Goal: Use online tool/utility: Use online tool/utility

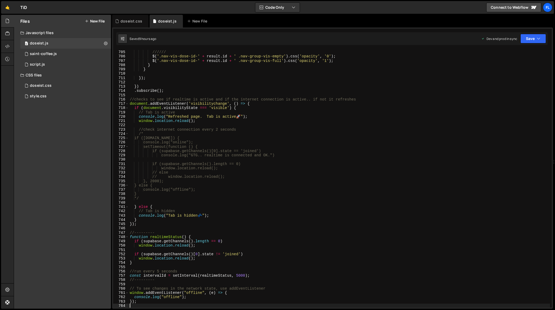
scroll to position [3038, 0]
click at [235, 135] on div "$ ( '.dose-id-' + result . id + ' .empty-dose-vid' ) . css ( 'opacity' , '0' ) …" at bounding box center [339, 179] width 421 height 266
type textarea "});"
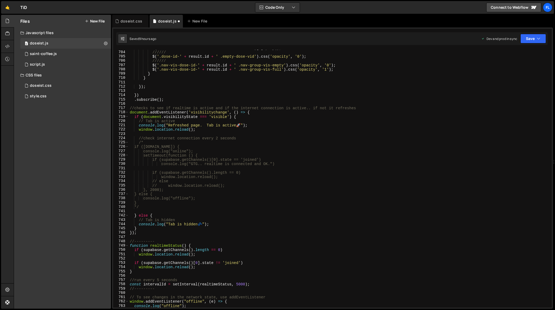
scroll to position [3034, 0]
click at [238, 109] on div "$ ( '.dose-id-' + result . id + ' .full-dose-vid' ) [ 0 ] . play ( ) ; ////// $…" at bounding box center [339, 179] width 421 height 266
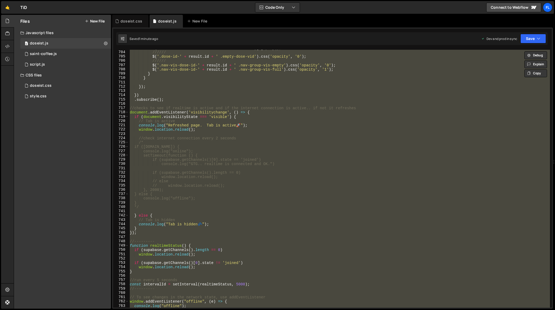
paste textarea
type textarea "});"
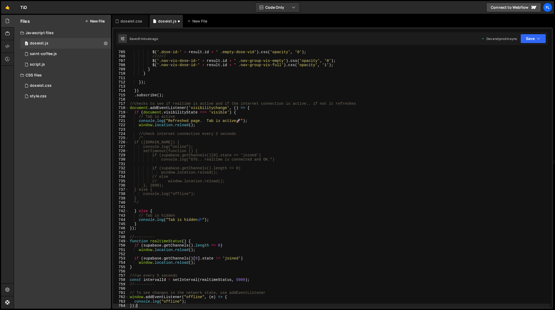
scroll to position [3038, 0]
click at [127, 21] on div "doseist.css" at bounding box center [131, 20] width 22 height 5
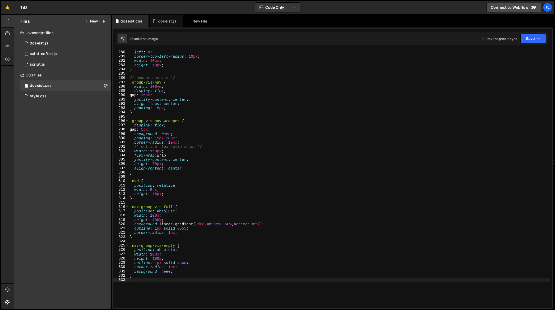
click at [271, 137] on div "bottom : -10 px ; left : 0 ; border-top-left-radius : 10 px ; width : 10 px ; h…" at bounding box center [339, 179] width 421 height 266
type textarea "}"
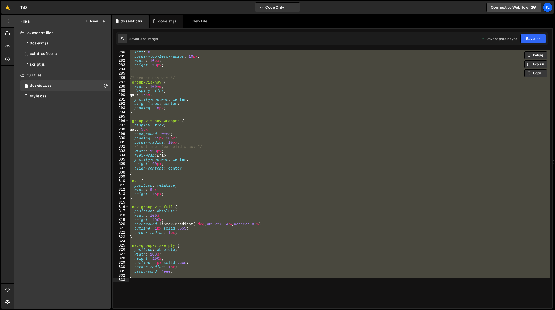
paste textarea
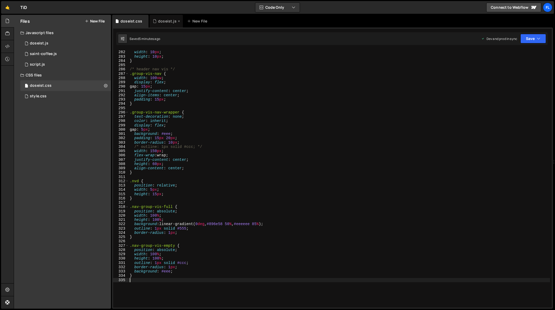
click at [157, 22] on div "doseist.js" at bounding box center [165, 20] width 24 height 5
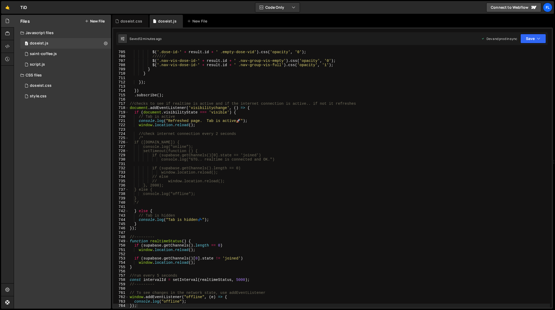
click at [224, 114] on div "////// $ ( '.dose-id-' + result . id + ' .empty-dose-vid' ) . css ( 'opacity' ,…" at bounding box center [339, 179] width 421 height 266
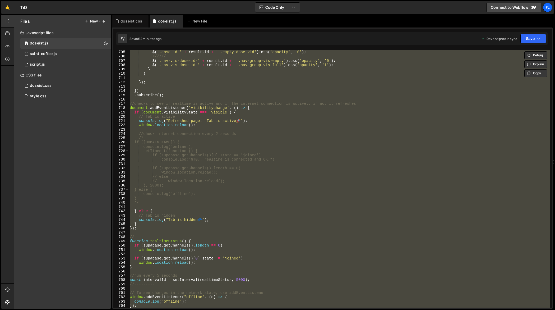
paste textarea
type textarea "});"
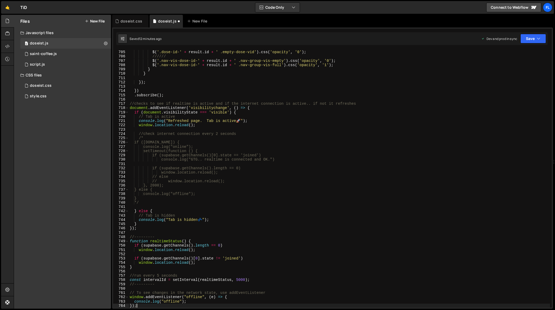
scroll to position [3038, 0]
click at [237, 128] on div "////// $ ( '.dose-id-' + result . id + ' .empty-dose-vid' ) . css ( 'opacity' ,…" at bounding box center [339, 179] width 421 height 266
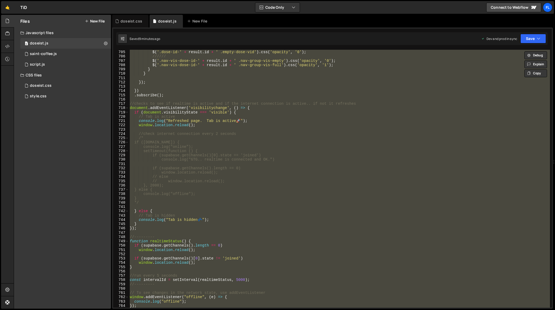
paste textarea
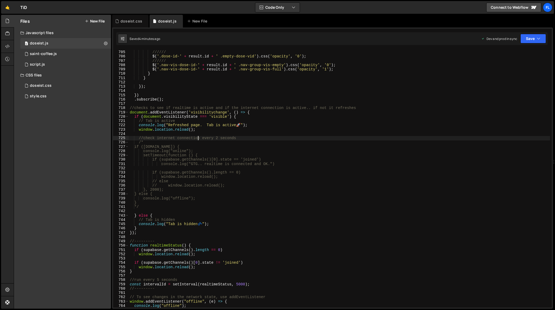
click at [198, 139] on div "$ ( '.dose-id-' + result . id + ' .full-dose-vid' ) [ 0 ] . play ( ) ; ////// $…" at bounding box center [339, 179] width 421 height 266
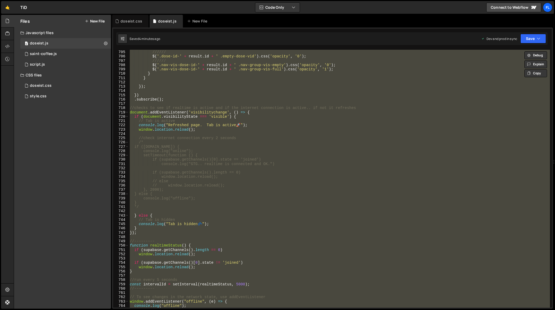
paste textarea
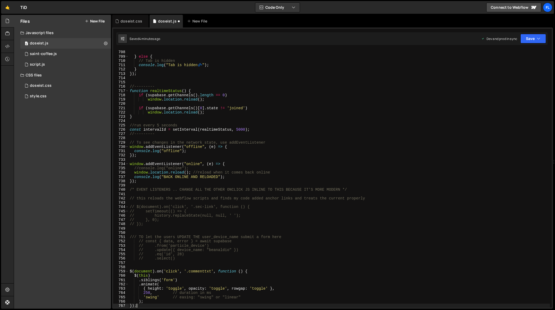
scroll to position [3051, 0]
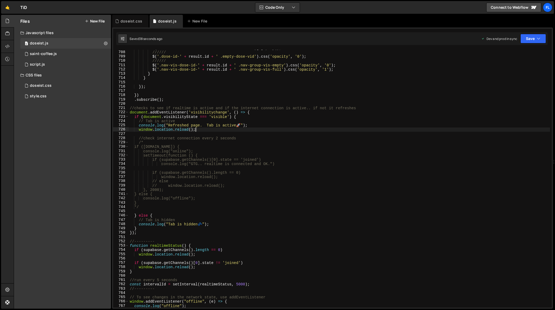
click at [225, 131] on div "$ ( '.dose-id-' + result . id + ' .full-dose-vid' ) [ 0 ] . play ( ) ; ////// $…" at bounding box center [339, 179] width 421 height 266
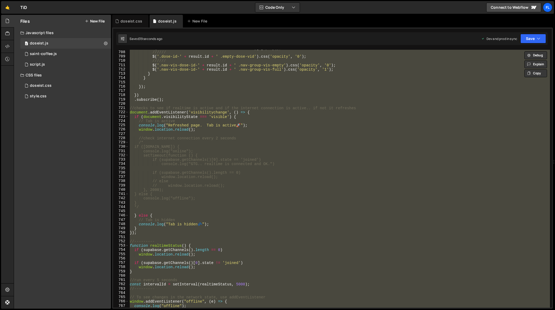
paste textarea
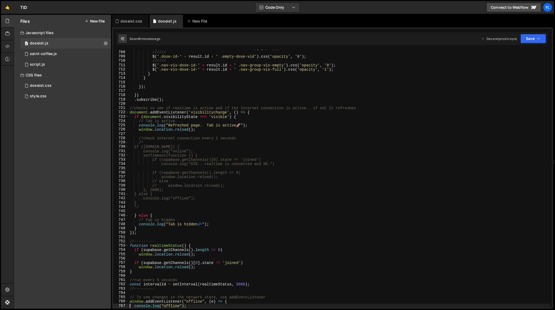
click at [209, 128] on div "$ ( '.dose-id-' + result . id + ' .full-dose-vid' ) [ 0 ] . play ( ) ; ////// $…" at bounding box center [339, 179] width 421 height 266
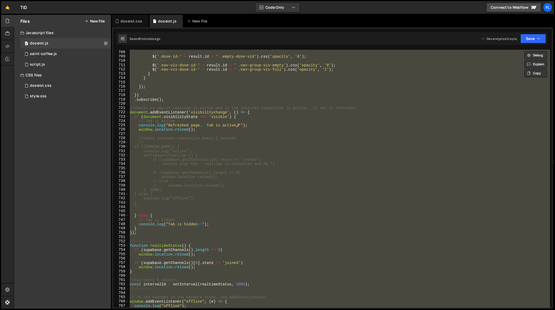
paste textarea
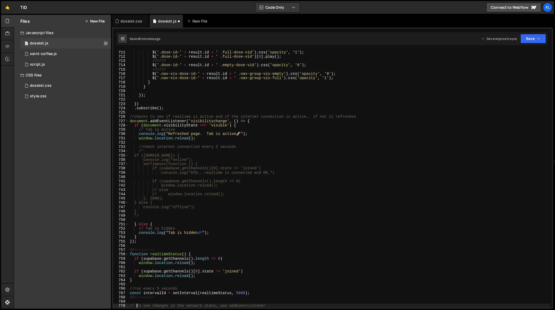
scroll to position [3064, 0]
click at [293, 162] on div "else { //has coffee $ ( '.dose-id-' + result . id + ' .full-dose-vid' ) . css (…" at bounding box center [339, 179] width 421 height 266
type textarea "});"
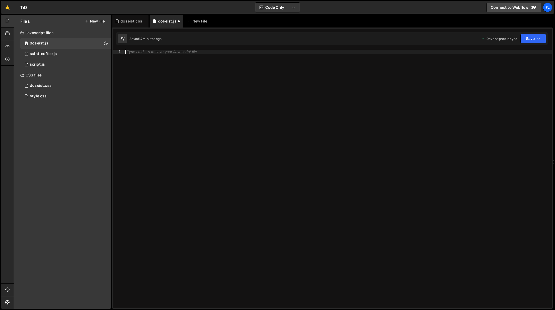
paste textarea "});"
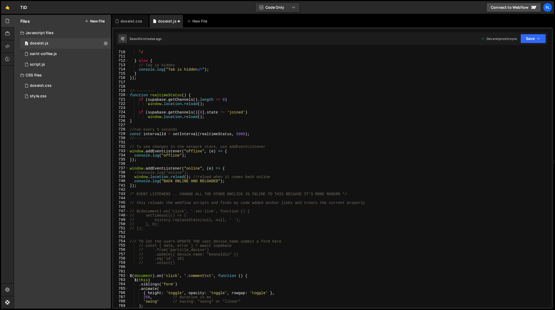
type textarea "// To see changes in the network state, use addEventListener"
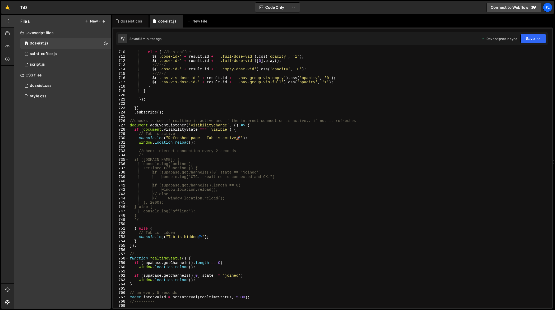
click at [211, 102] on div "} else { //has coffee $ ( '.dose-id-' + result . id + ' .full-dose-vid' ) . css…" at bounding box center [339, 179] width 421 height 266
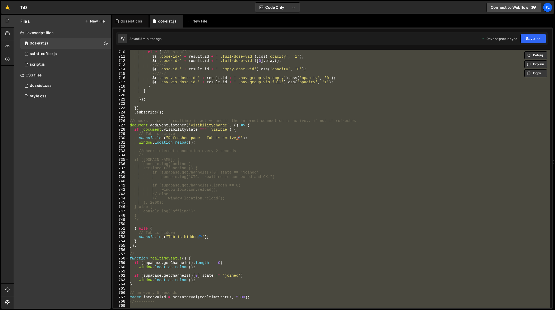
paste textarea
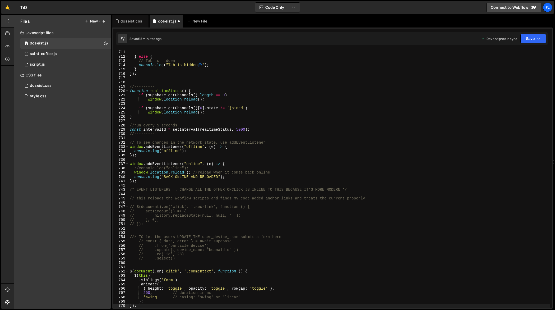
type textarea "// To see changes in the network state, use addEventListener"
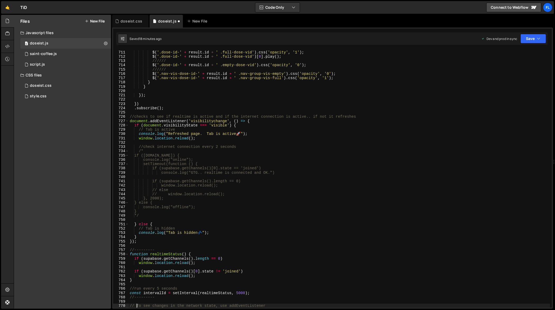
scroll to position [3064, 0]
click at [293, 177] on div "else { //has coffee $ ( '.dose-id-' + result . id + ' .full-dose-vid' ) . css (…" at bounding box center [339, 179] width 421 height 266
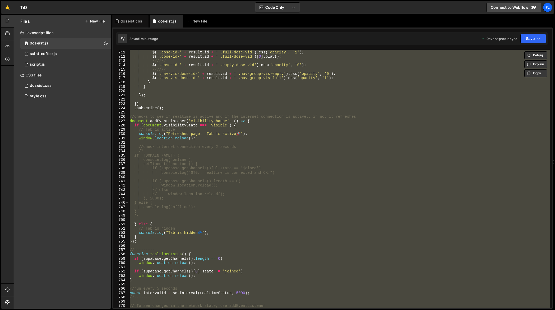
paste textarea
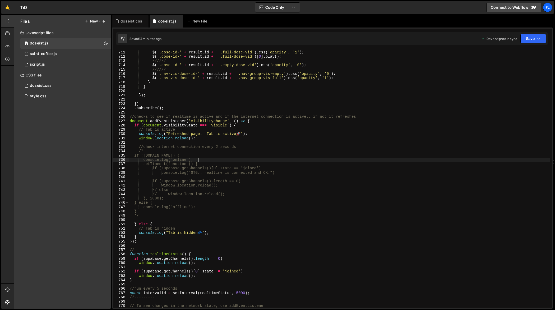
click at [303, 161] on div "else { //has coffee $ ( '.dose-id-' + result . id + ' .full-dose-vid' ) . css (…" at bounding box center [339, 179] width 421 height 266
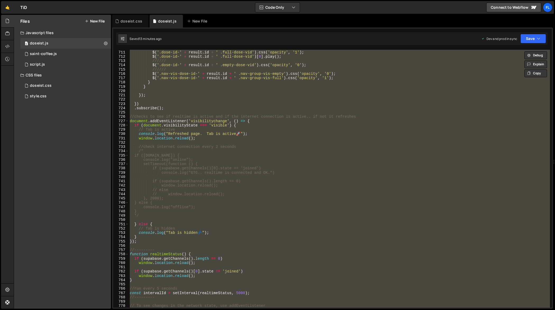
paste textarea
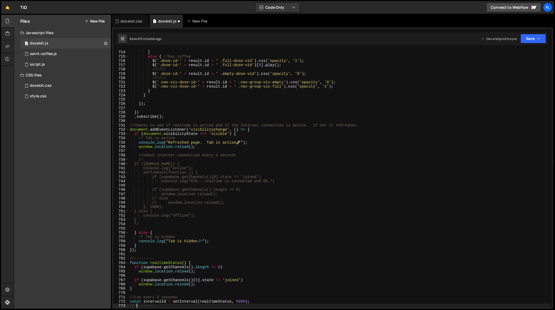
scroll to position [3077, 0]
click at [275, 175] on div "// $('#ddd').html(+$('#ddd').html() - 1); } else { //has coffee $ ( '.dose-id-'…" at bounding box center [339, 179] width 421 height 266
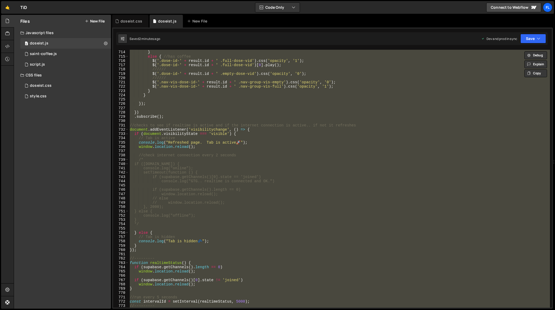
paste textarea
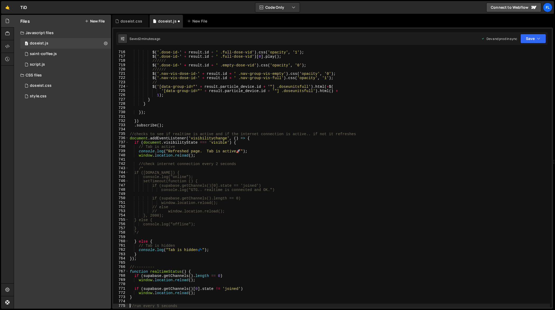
scroll to position [3085, 0]
click at [265, 179] on div "else { //has coffee $ ( '.dose-id-' + result . id + ' .full-dose-vid' ) . css (…" at bounding box center [339, 179] width 421 height 266
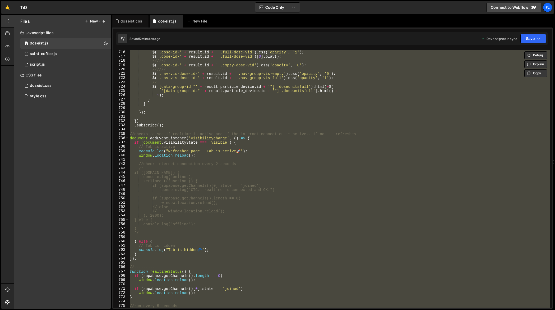
paste textarea
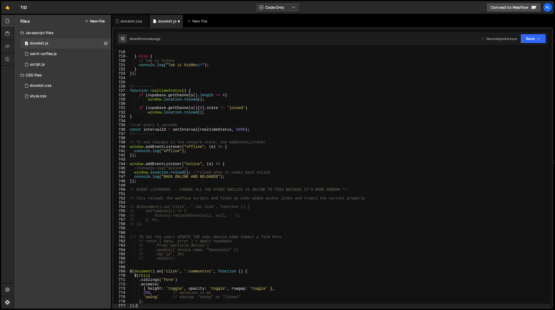
type textarea "if (supabase.getChannels()[0].state != 'joined')"
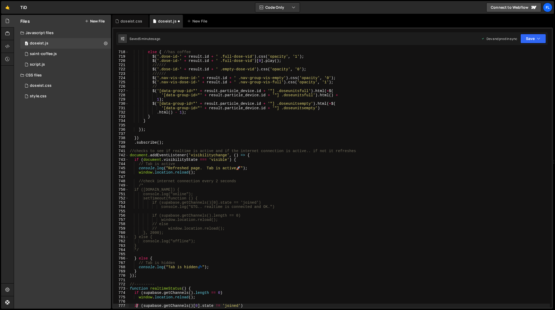
scroll to position [3094, 0]
click at [136, 21] on div "doseist.css" at bounding box center [131, 20] width 22 height 5
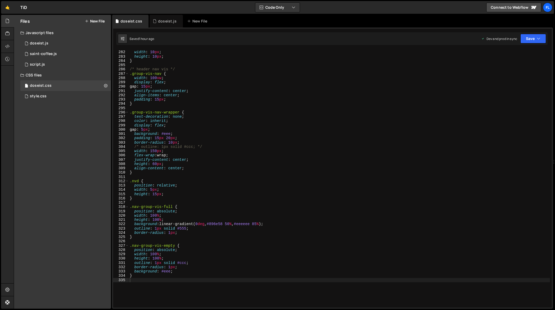
click at [198, 111] on div "border-top-left-radius : 10 px ; width : 10 px ; height : 10 px ; } /* header n…" at bounding box center [339, 179] width 421 height 266
type textarea "}"
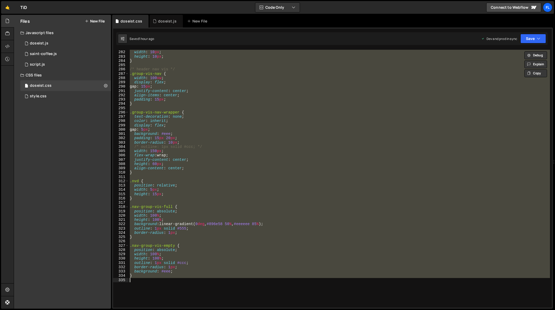
paste textarea
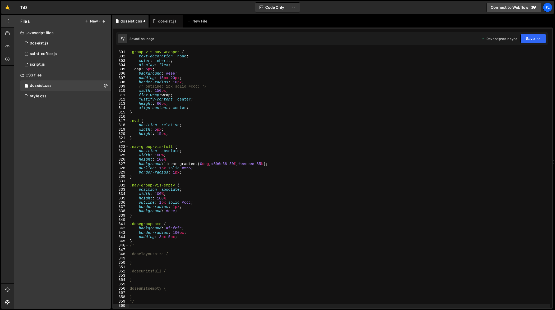
scroll to position [1287, 0]
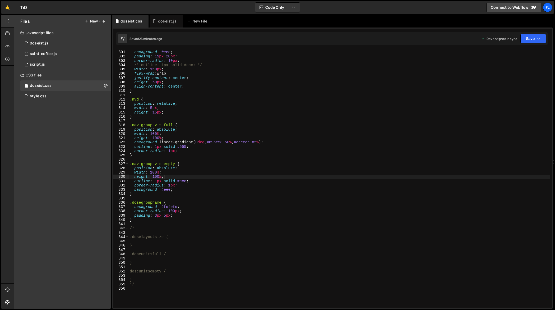
click at [241, 177] on div "gap : 5 px ; background : #eee ; padding : 15 px 20 px ; border-radius : 10 px …" at bounding box center [339, 179] width 421 height 266
type textarea "*/"
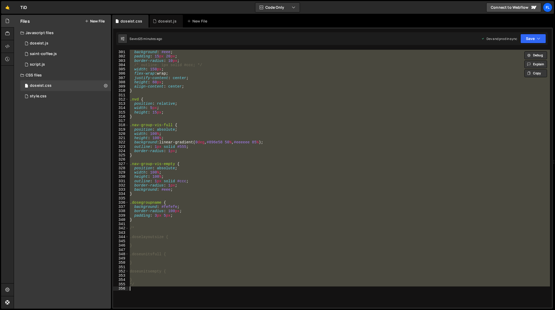
paste textarea
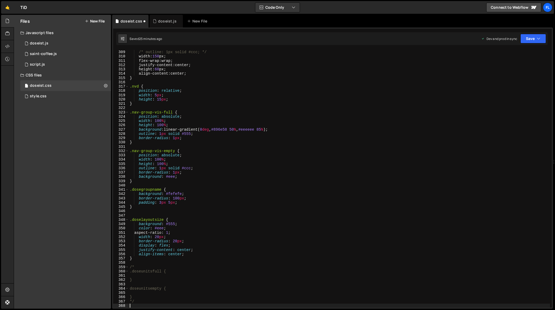
scroll to position [1321, 0]
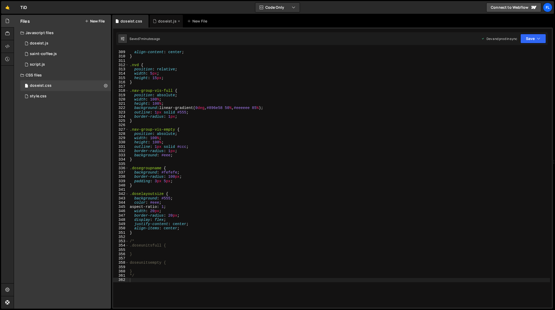
click at [159, 20] on div "doseist.js" at bounding box center [167, 20] width 18 height 5
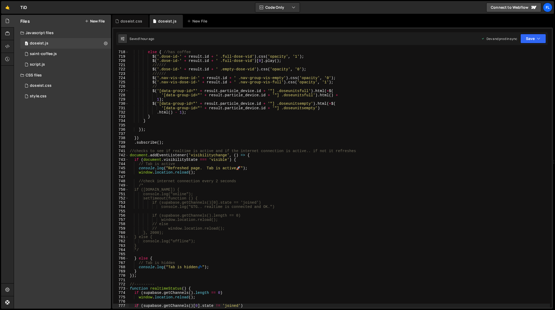
click at [242, 106] on div "} else { //has coffee $ ( '.dose-id-' + result . id + ' .full-dose-vid' ) . css…" at bounding box center [339, 179] width 421 height 266
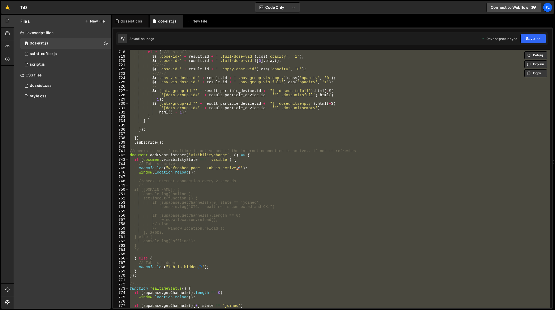
paste textarea
type textarea "});"
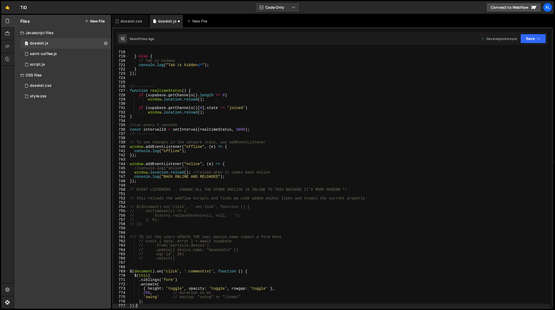
scroll to position [3094, 0]
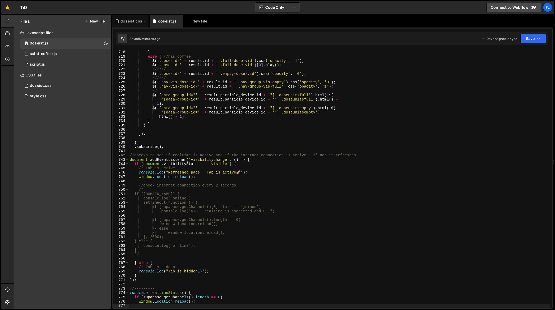
click at [130, 24] on div "doseist.css" at bounding box center [130, 21] width 36 height 13
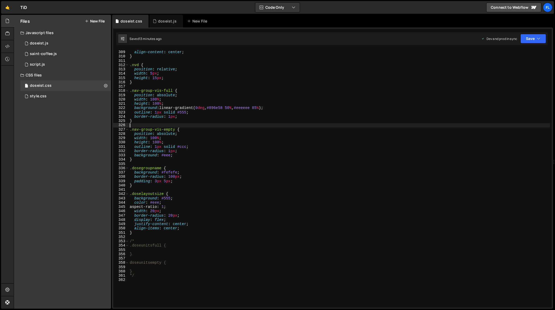
click at [211, 123] on div "height : 60 px ; align-content : center ; } .nvd { position : relative ; width …" at bounding box center [339, 179] width 421 height 266
type textarea "*/"
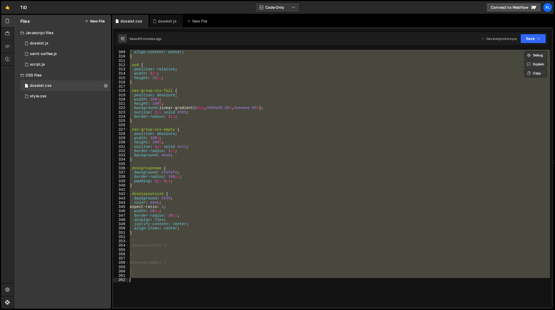
paste textarea
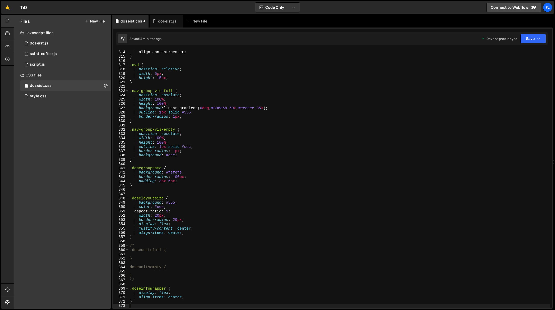
scroll to position [1343, 0]
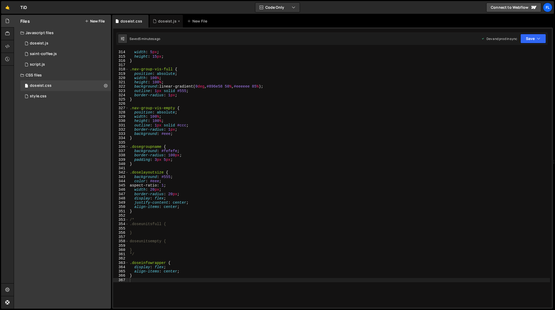
click at [158, 20] on div "doseist.js" at bounding box center [167, 20] width 18 height 5
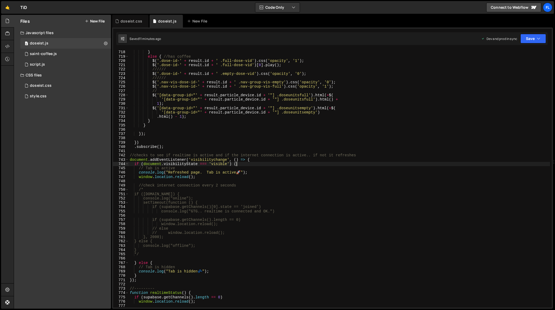
click at [277, 163] on div "// $('#ddd').html(+$('#ddd').html() - 1); } else { //has coffee $ ( '.dose-id-'…" at bounding box center [339, 179] width 421 height 266
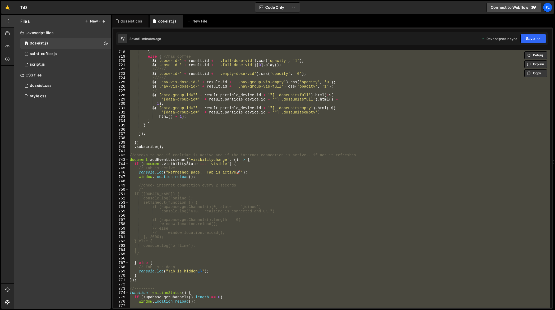
paste textarea
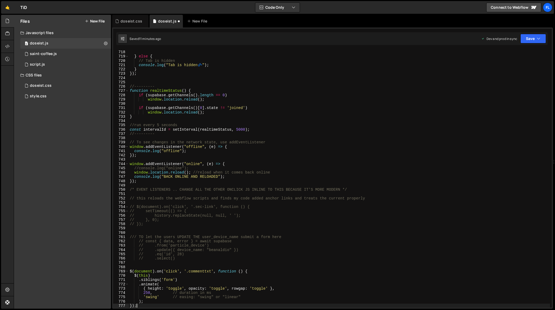
type textarea "window.location.reload();"
